Goal: Transaction & Acquisition: Purchase product/service

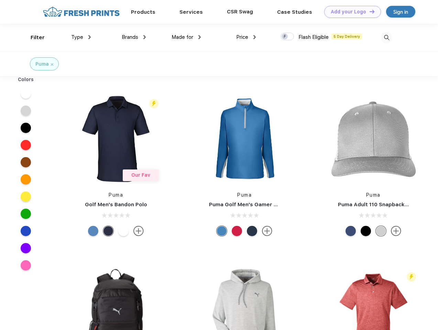
scroll to position [0, 0]
click at [350, 12] on link "Add your Logo Design Tool" at bounding box center [352, 12] width 57 height 12
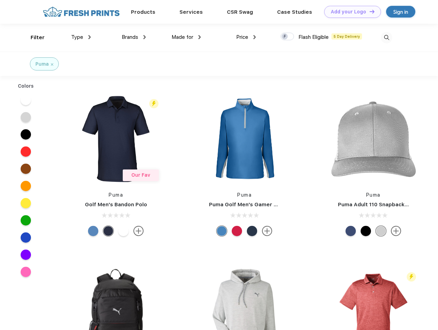
click at [0, 0] on div "Design Tool" at bounding box center [0, 0] width 0 height 0
click at [369, 11] on link "Add your Logo Design Tool" at bounding box center [352, 12] width 57 height 12
click at [33, 37] on div "Filter" at bounding box center [38, 38] width 14 height 8
click at [81, 37] on span "Type" at bounding box center [77, 37] width 12 height 6
click at [134, 37] on span "Brands" at bounding box center [130, 37] width 16 height 6
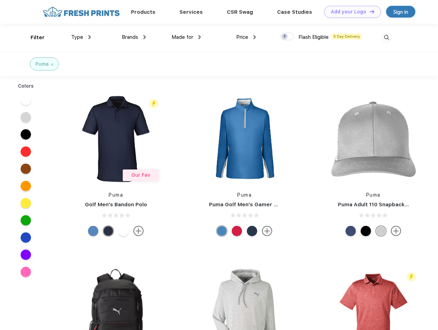
click at [186, 37] on span "Made for" at bounding box center [182, 37] width 22 height 6
click at [246, 37] on span "Price" at bounding box center [242, 37] width 12 height 6
click at [287, 37] on div at bounding box center [286, 37] width 13 height 8
click at [285, 37] on input "checkbox" at bounding box center [282, 34] width 4 height 4
click at [386, 37] on img at bounding box center [386, 37] width 11 height 11
